Goal: Check status: Check status

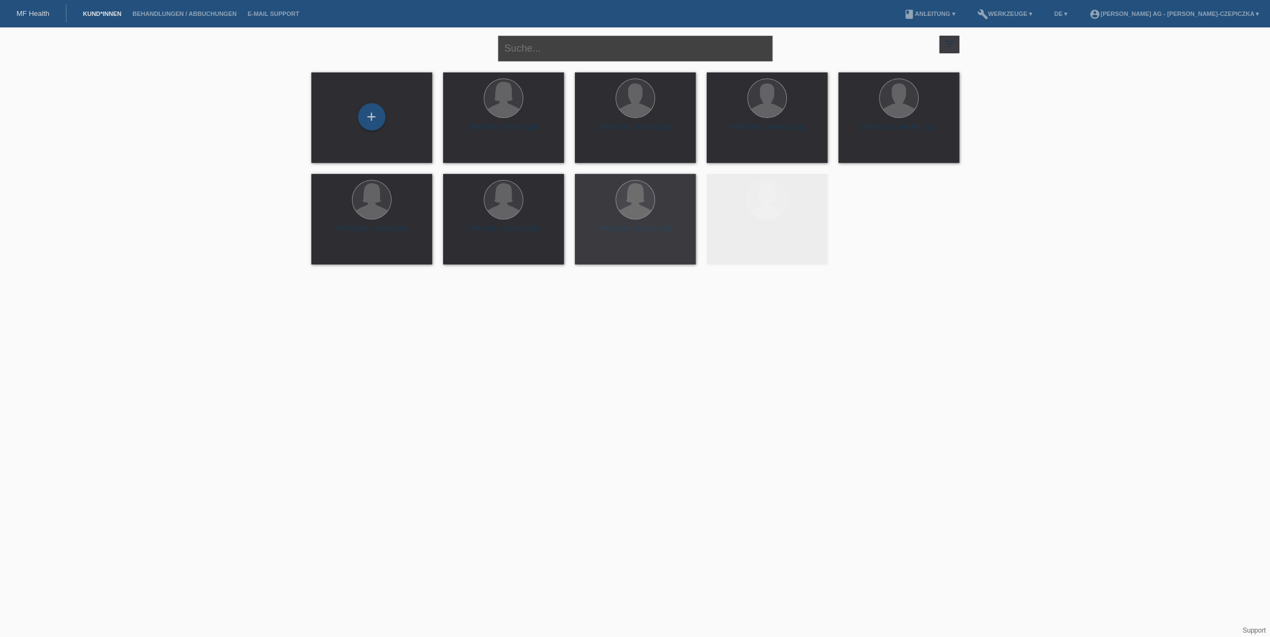
click at [590, 54] on input "text" at bounding box center [635, 49] width 274 height 26
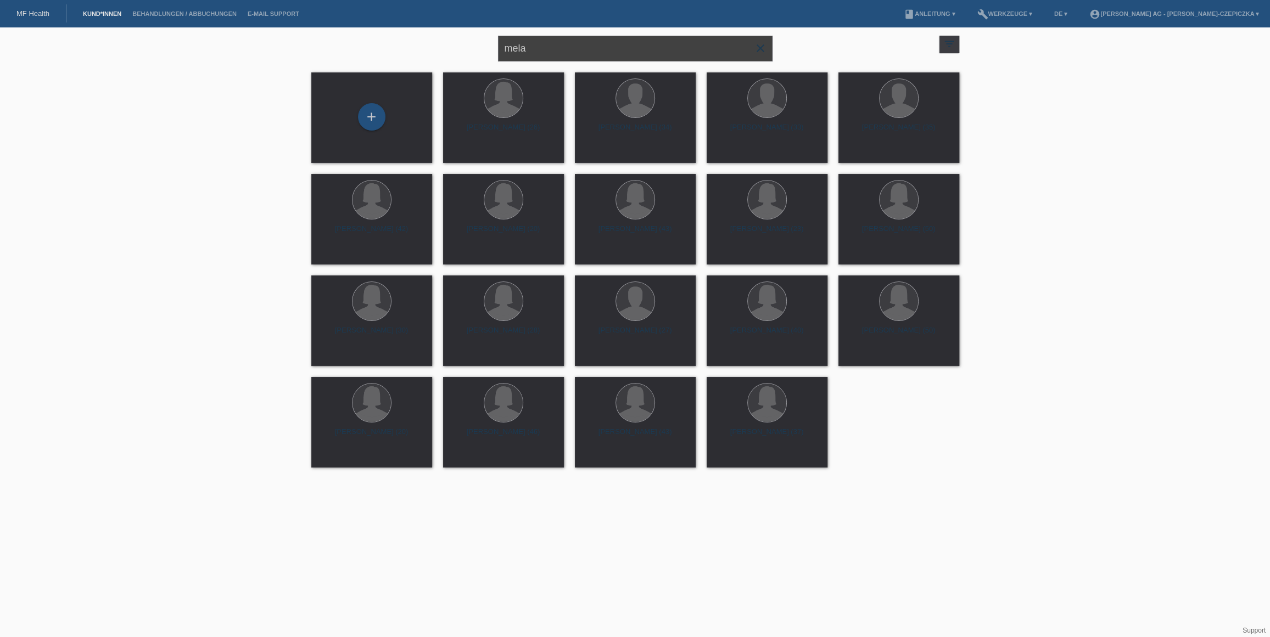
type input "mela"
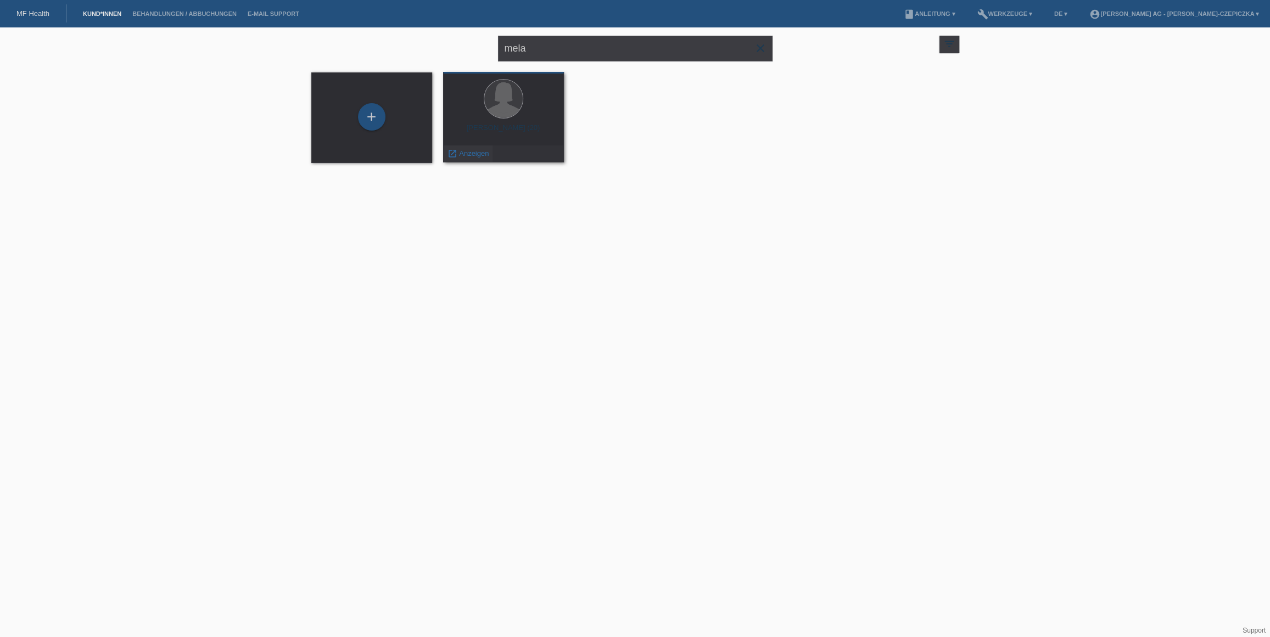
click at [472, 153] on span "Anzeigen" at bounding box center [474, 153] width 30 height 8
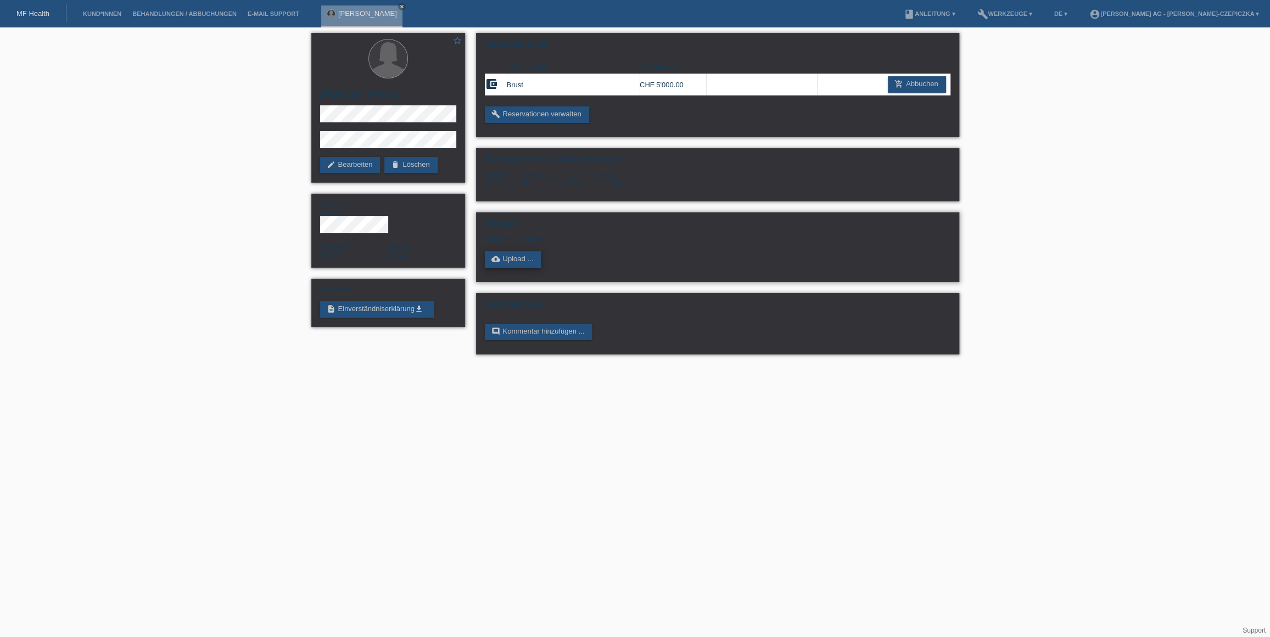
click at [512, 260] on link "cloud_upload Upload ..." at bounding box center [513, 259] width 57 height 16
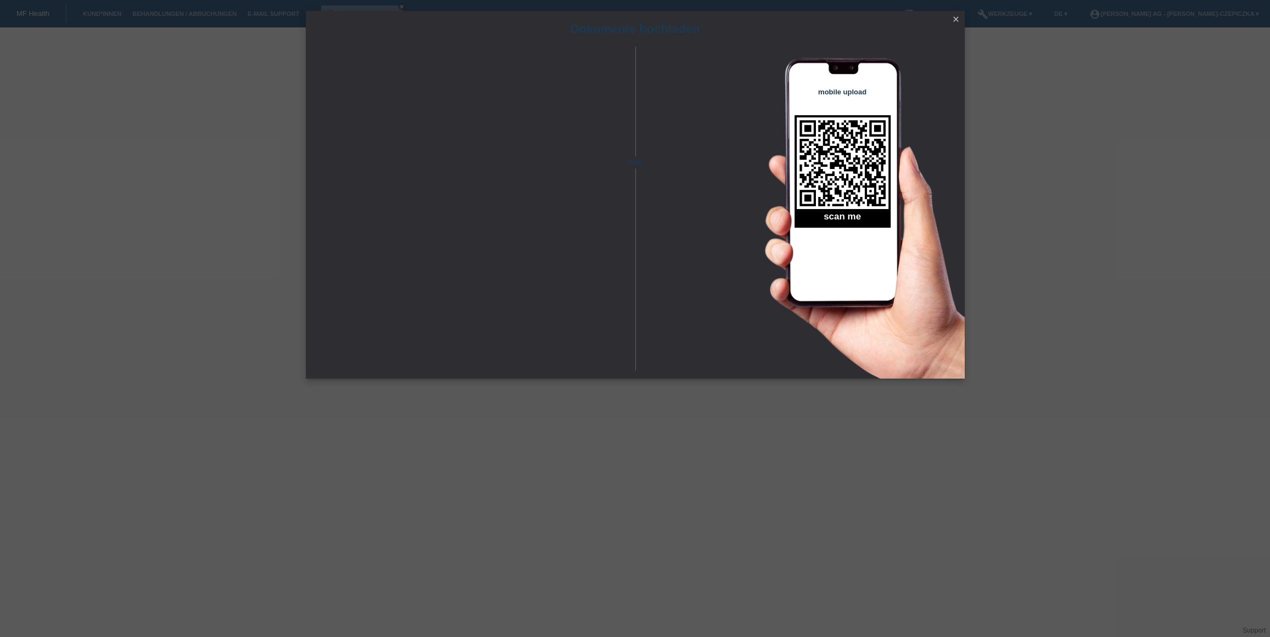
click at [956, 18] on icon "close" at bounding box center [955, 19] width 9 height 9
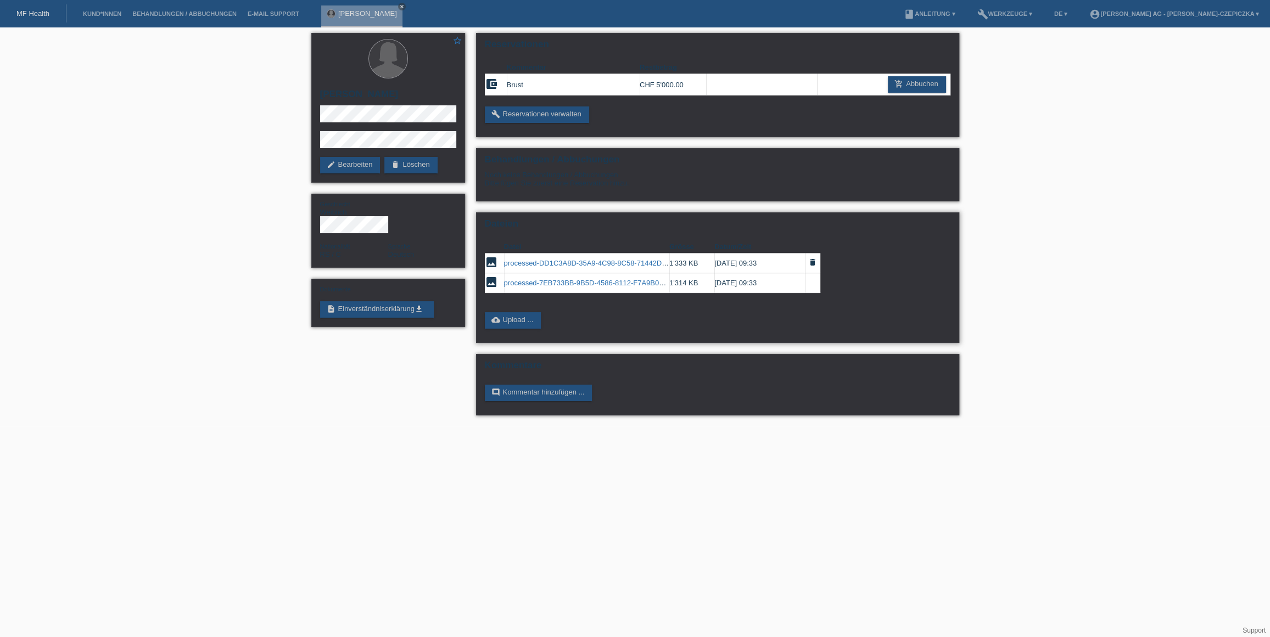
click at [630, 263] on link "processed-DD1C3A8D-35A9-4C98-8C58-71442DA76A3E.jpeg" at bounding box center [604, 263] width 200 height 8
click at [565, 281] on link "processed-7EB733BB-9B5D-4586-8112-F7A9B08026BA.jpeg" at bounding box center [602, 283] width 196 height 8
click at [399, 5] on icon "close" at bounding box center [401, 6] width 5 height 5
